Goal: Information Seeking & Learning: Learn about a topic

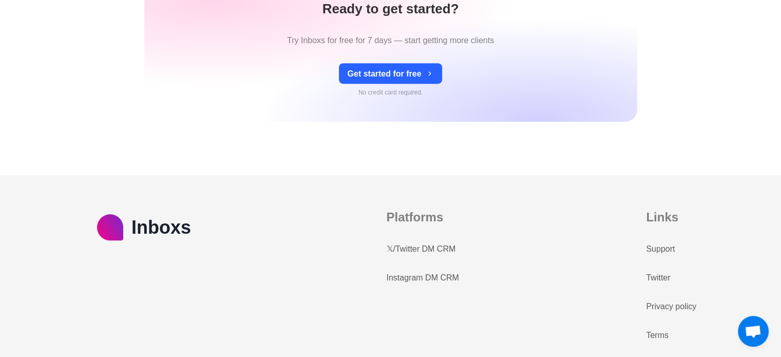
scroll to position [4525, 0]
click at [432, 272] on link "Instagram DM CRM" at bounding box center [422, 278] width 72 height 12
type textarea "*"
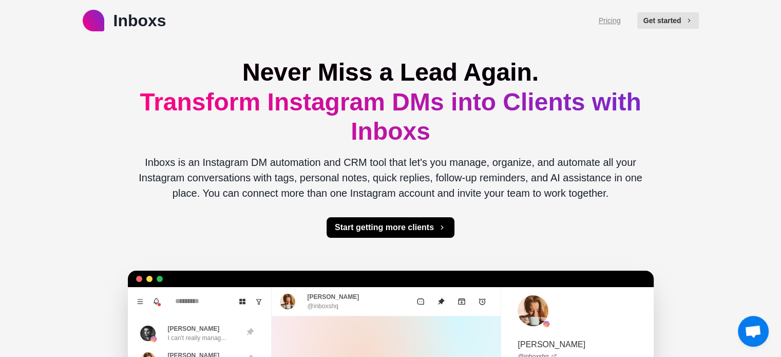
click at [608, 24] on link "Pricing" at bounding box center [609, 20] width 22 height 11
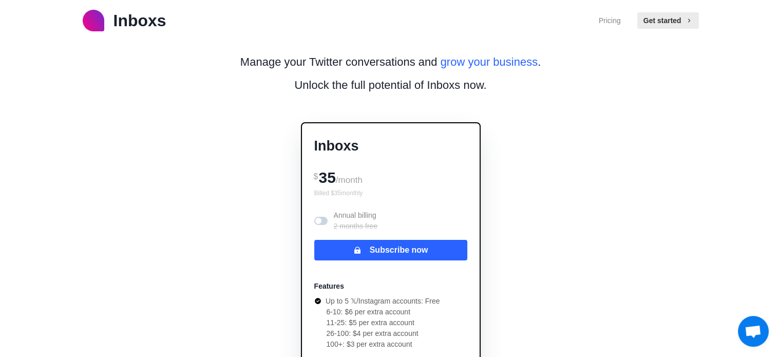
scroll to position [1, 0]
